Goal: Task Accomplishment & Management: Manage account settings

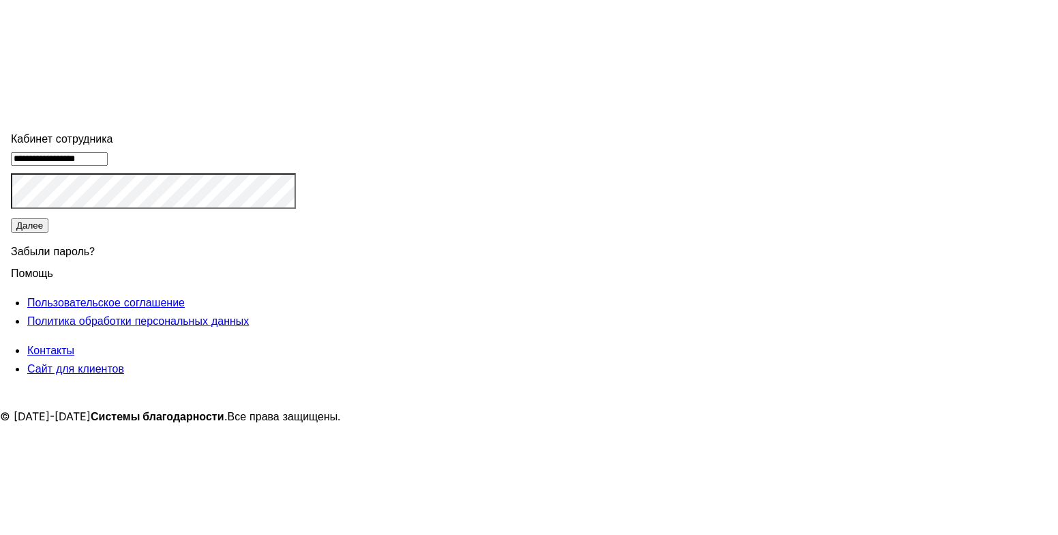
type input "**********"
click at [48, 232] on button "Далее" at bounding box center [29, 225] width 37 height 14
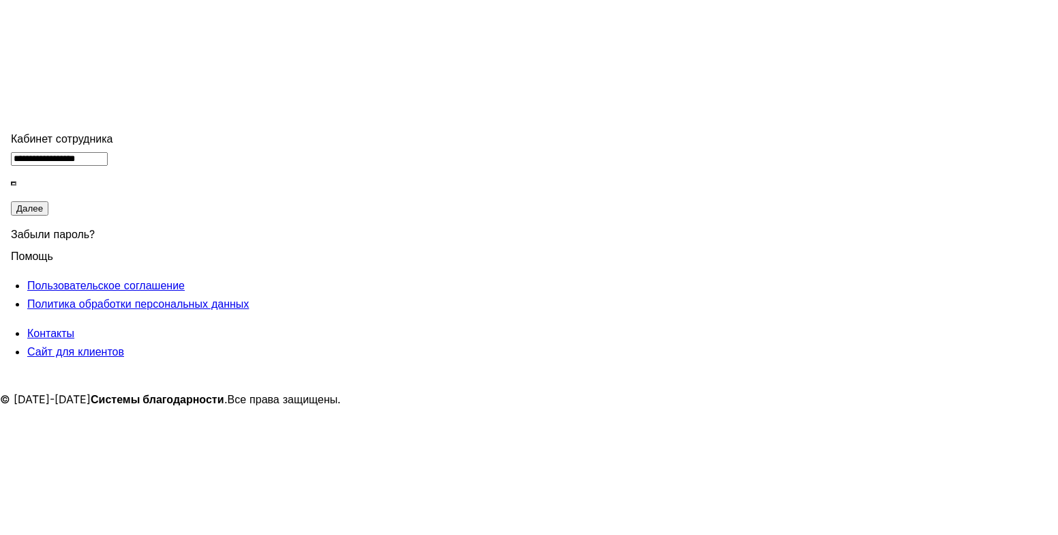
type input "******"
